Goal: Information Seeking & Learning: Understand process/instructions

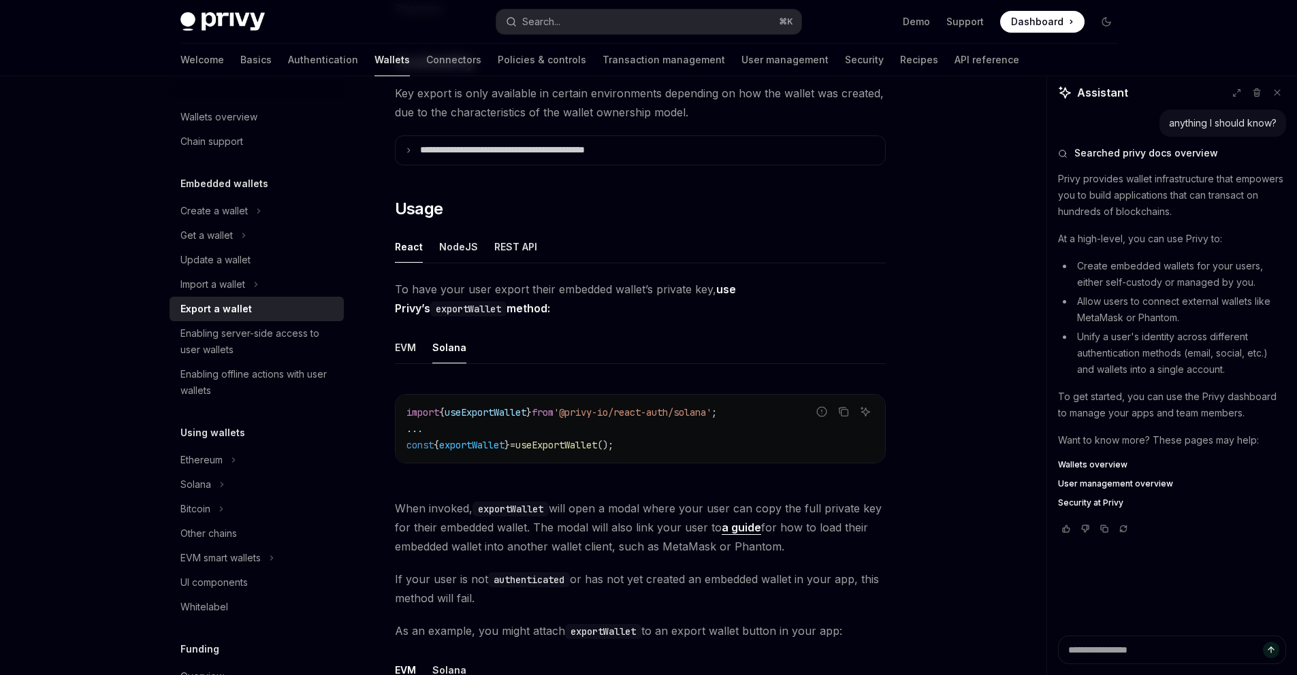
scroll to position [417, 0]
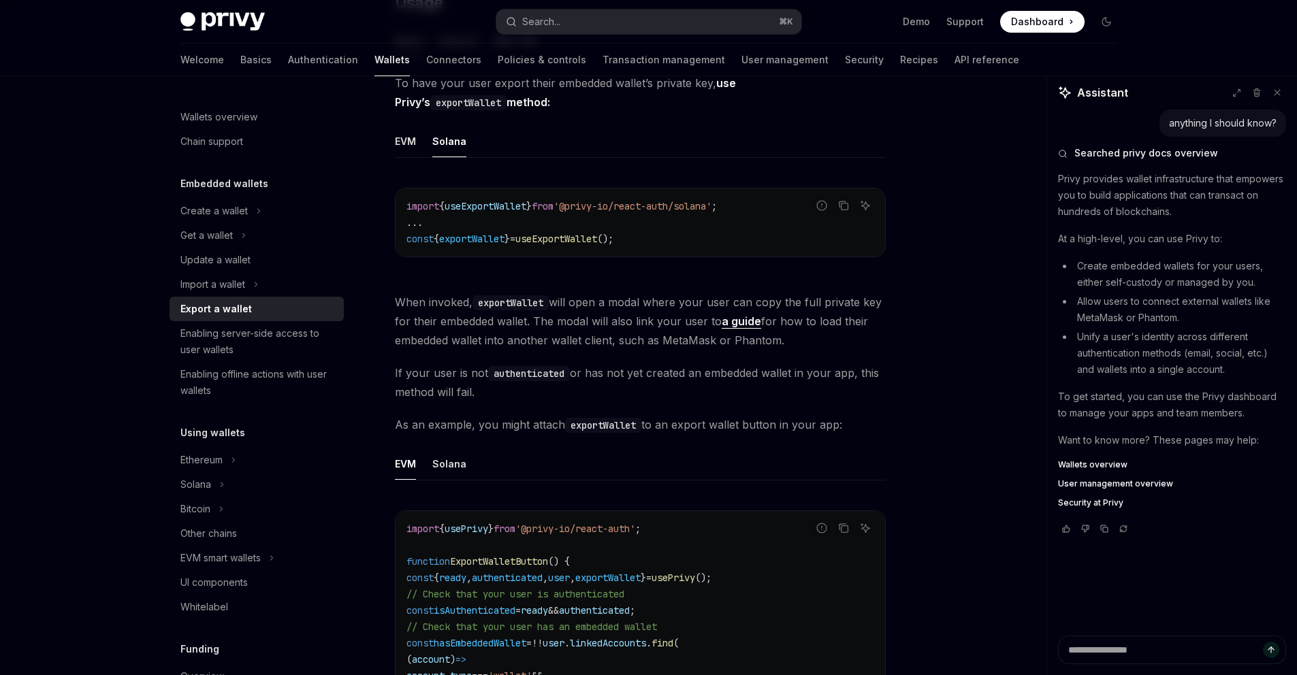
click at [452, 135] on button "Solana" at bounding box center [449, 141] width 34 height 32
click at [450, 137] on button "Solana" at bounding box center [449, 141] width 34 height 32
click at [452, 143] on button "Solana" at bounding box center [449, 141] width 34 height 32
type textarea "*"
click at [637, 24] on button "Search... ⌘ K" at bounding box center [648, 22] width 305 height 25
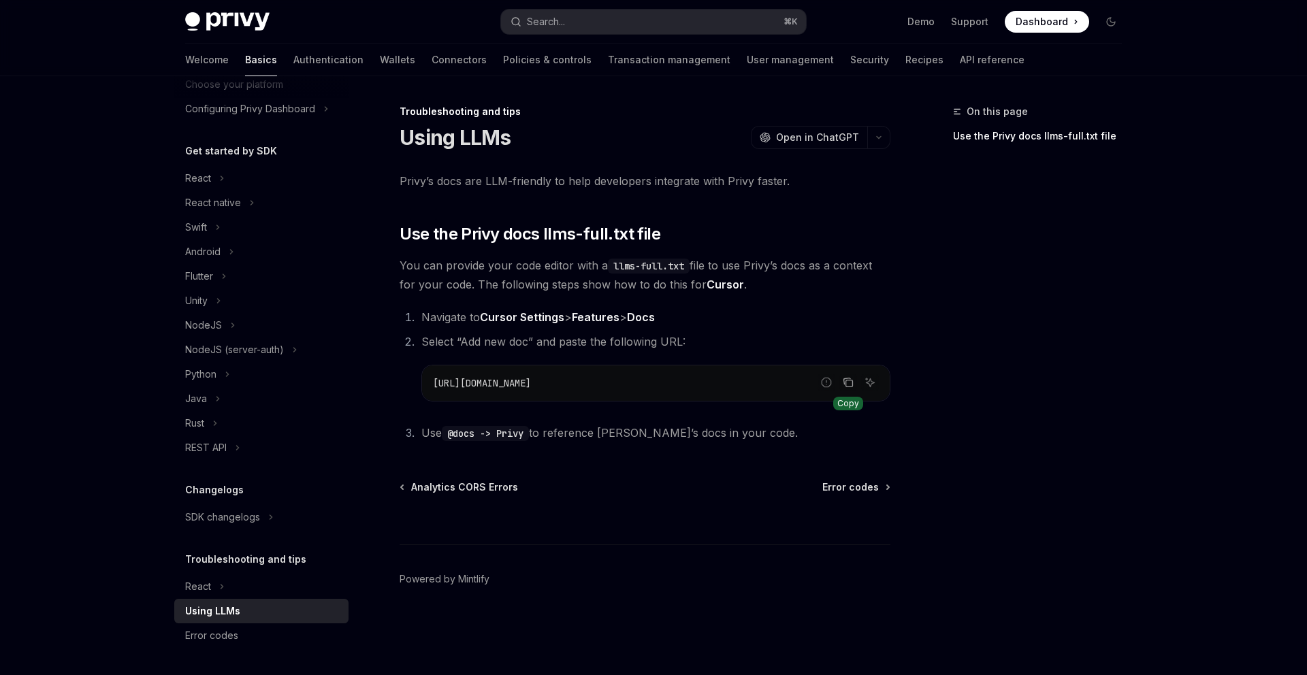
click at [848, 377] on icon "Copy the contents from the code block" at bounding box center [848, 382] width 11 height 11
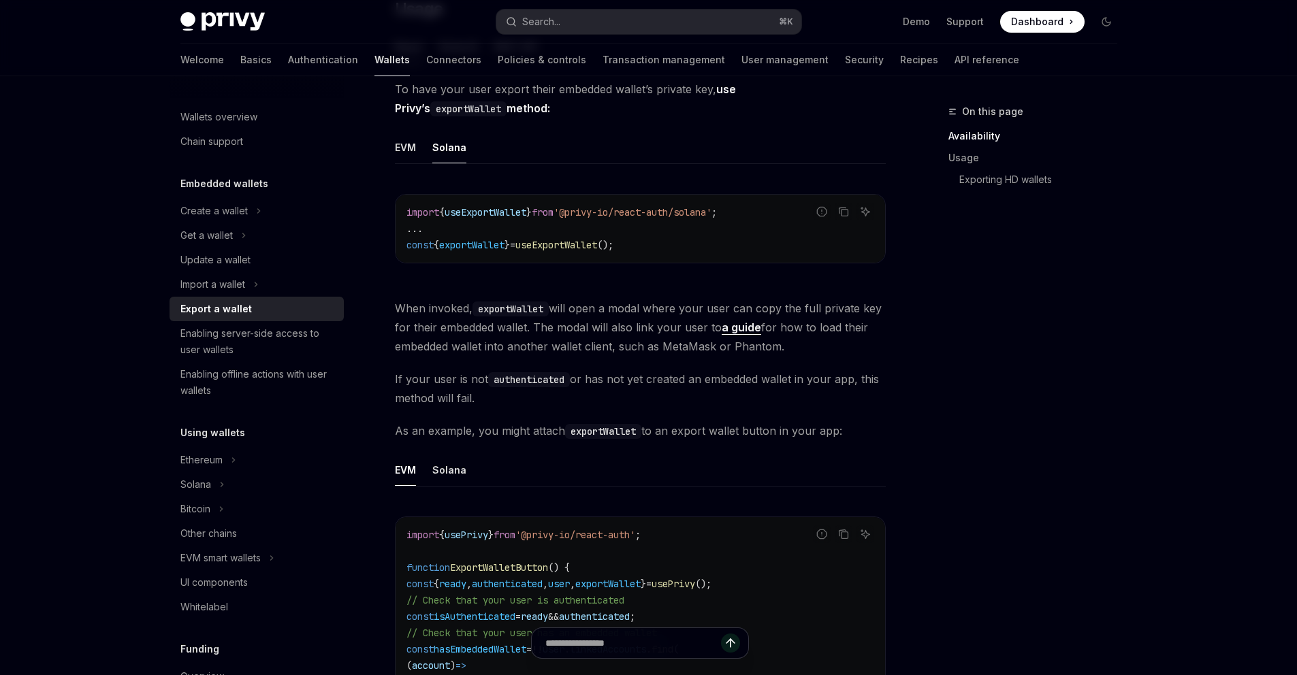
scroll to position [114, 0]
